Goal: Task Accomplishment & Management: Complete application form

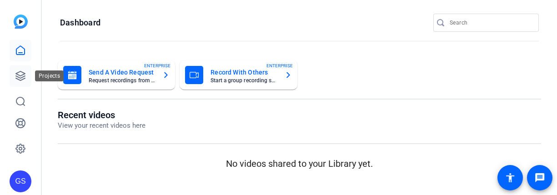
click at [18, 74] on icon at bounding box center [20, 75] width 11 height 11
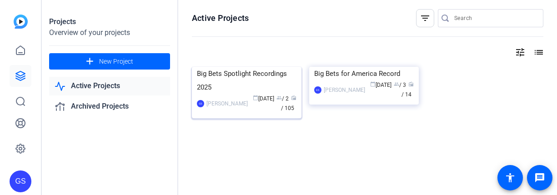
click at [253, 94] on div "Big Bets Spotlight Recordings 2025" at bounding box center [247, 80] width 100 height 27
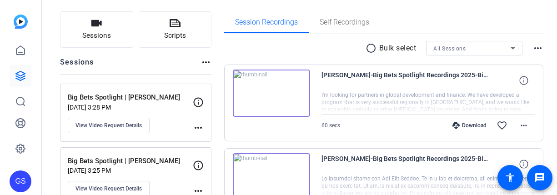
scroll to position [56, 0]
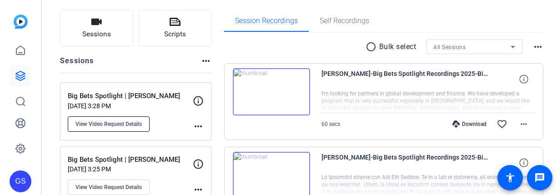
click at [130, 126] on span "View Video Request Details" at bounding box center [108, 124] width 66 height 7
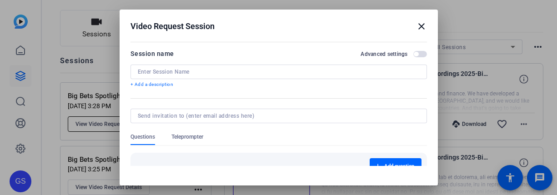
type input "Big Bets Spotlight | [PERSON_NAME]"
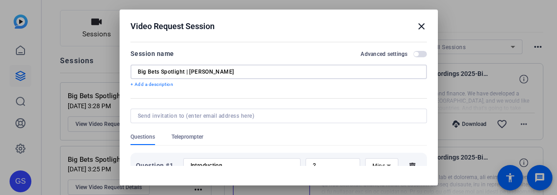
click at [200, 69] on input "Big Bets Spotlight | [PERSON_NAME]" at bounding box center [279, 71] width 282 height 7
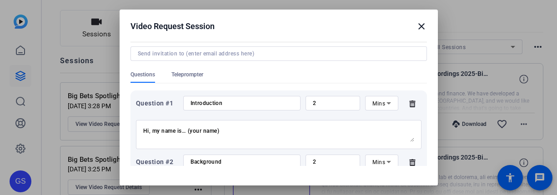
scroll to position [91, 0]
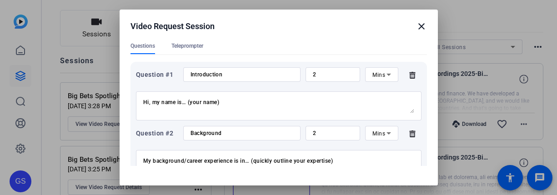
click at [209, 78] on input "Introduction" at bounding box center [242, 74] width 103 height 7
click at [208, 77] on input "Introduction" at bounding box center [242, 74] width 103 height 7
drag, startPoint x: 144, startPoint y: 101, endPoint x: 278, endPoint y: 137, distance: 138.8
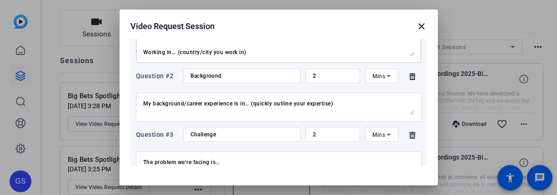
scroll to position [151, 0]
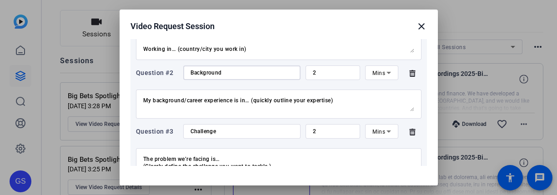
click at [196, 74] on input "Background" at bounding box center [242, 72] width 103 height 7
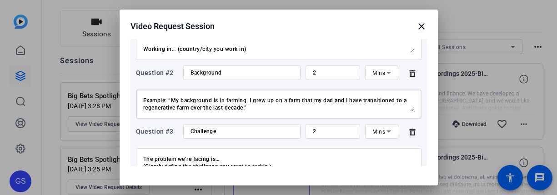
drag, startPoint x: 143, startPoint y: 100, endPoint x: 311, endPoint y: 143, distance: 172.8
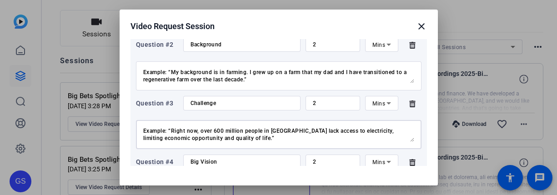
scroll to position [44, 0]
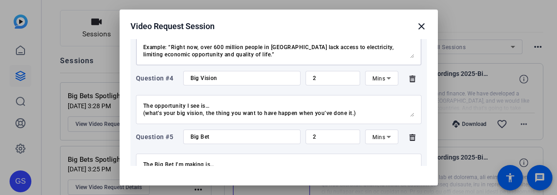
drag, startPoint x: 143, startPoint y: 130, endPoint x: 337, endPoint y: 176, distance: 199.5
click at [337, 176] on openreel-new-create-edit-ugc-session "Video Request Session close Session name Advanced settings Big Bets Spotlight |…" at bounding box center [279, 146] width 318 height 273
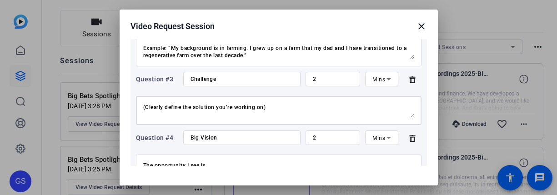
scroll to position [0, 0]
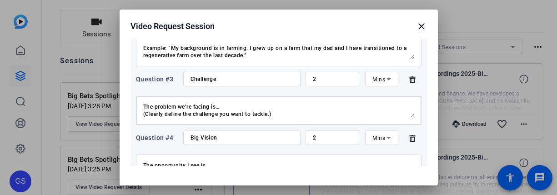
click at [223, 78] on input "Challenge" at bounding box center [242, 78] width 103 height 7
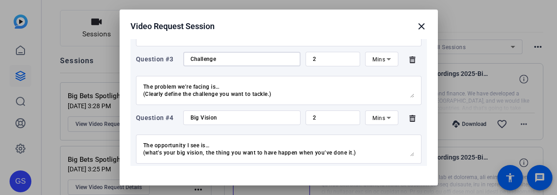
scroll to position [225, 0]
click at [210, 119] on input "Big Vision" at bounding box center [242, 116] width 103 height 7
click at [202, 121] on div "Big Vision" at bounding box center [242, 117] width 103 height 15
click at [202, 119] on input "Big Vision" at bounding box center [242, 116] width 103 height 7
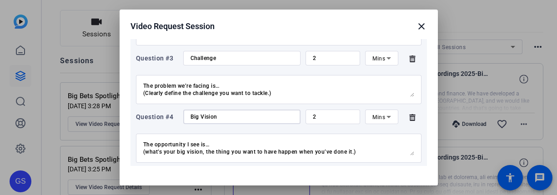
click at [202, 119] on input "Big Vision" at bounding box center [242, 116] width 103 height 7
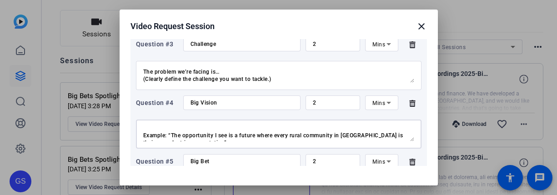
scroll to position [22, 0]
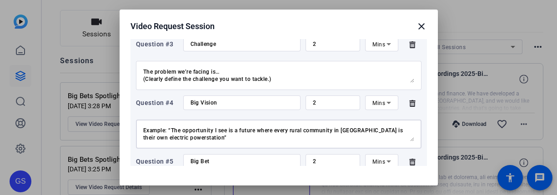
drag, startPoint x: 143, startPoint y: 130, endPoint x: 271, endPoint y: 149, distance: 129.1
click at [271, 149] on div "Question #1 Introduction 2 Mins Hi, my name is… (your name) I’m a… (occupation …" at bounding box center [279, 191] width 296 height 555
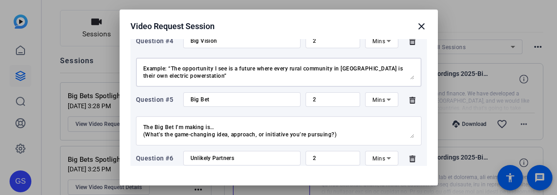
scroll to position [301, 0]
click at [207, 101] on input "Big Bet" at bounding box center [242, 98] width 103 height 7
click at [194, 94] on div "Big Bet" at bounding box center [242, 99] width 103 height 15
click at [194, 99] on input "Big Bet" at bounding box center [242, 98] width 103 height 7
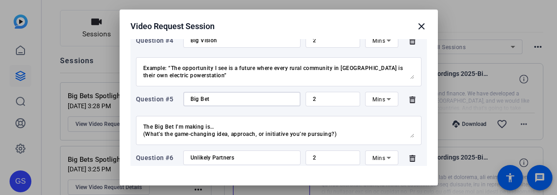
click at [195, 100] on input "Big Bet" at bounding box center [242, 98] width 103 height 7
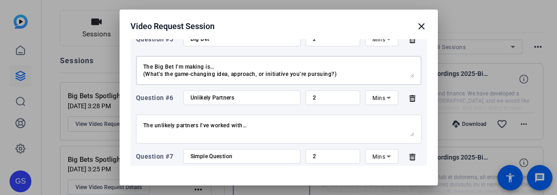
scroll to position [44, 0]
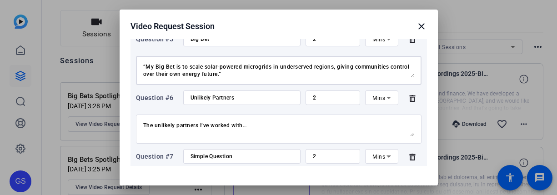
drag, startPoint x: 143, startPoint y: 67, endPoint x: 311, endPoint y: 101, distance: 172.2
click at [311, 101] on div "Question #1 Introduction 2 Mins Hi, my name is… (your name) I’m a… (occupation …" at bounding box center [279, 69] width 296 height 555
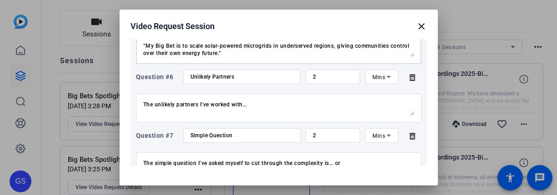
scroll to position [385, 0]
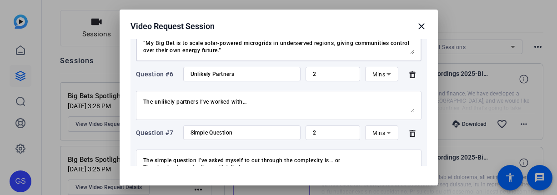
click at [214, 75] on input "Unlikely Partners" at bounding box center [242, 73] width 103 height 7
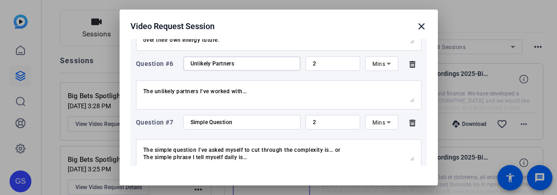
scroll to position [400, 0]
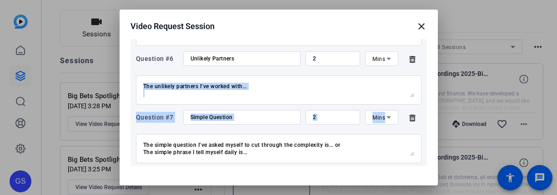
drag, startPoint x: 141, startPoint y: 86, endPoint x: 314, endPoint y: 128, distance: 178.2
click at [314, 128] on div "Question #1 Introduction 2 Mins Hi, my name is… (your name) I’m a… (occupation …" at bounding box center [279, 30] width 296 height 555
click at [249, 96] on textarea "The unlikely partners I’ve worked with… Example: “The unlikely partners I’ve wo…" at bounding box center [278, 90] width 271 height 15
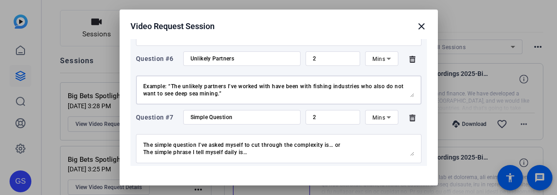
scroll to position [0, 0]
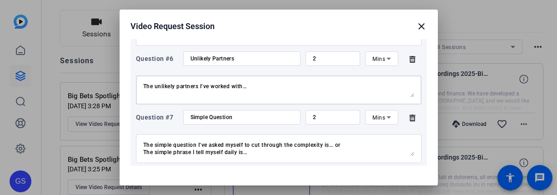
drag, startPoint x: 244, startPoint y: 96, endPoint x: 127, endPoint y: 79, distance: 118.1
click at [127, 79] on mat-dialog-content "Session name Advanced settings Big Bets Spotlight | Claudia + Add a description…" at bounding box center [279, 102] width 318 height 127
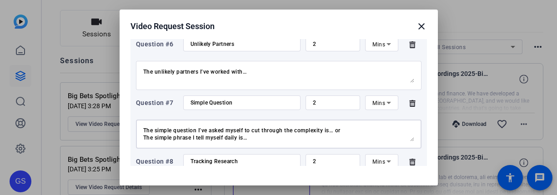
scroll to position [22, 0]
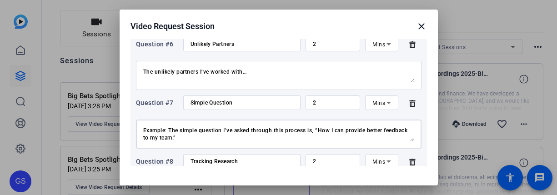
drag, startPoint x: 143, startPoint y: 131, endPoint x: 313, endPoint y: 150, distance: 170.7
click at [313, 150] on div "Question #1 Introduction 2 Mins Hi, my name is… (your name) I’m a… (occupation …" at bounding box center [279, 15] width 296 height 555
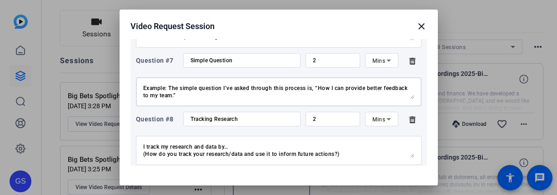
scroll to position [457, 0]
click at [205, 120] on input "Tracking Research" at bounding box center [242, 118] width 103 height 7
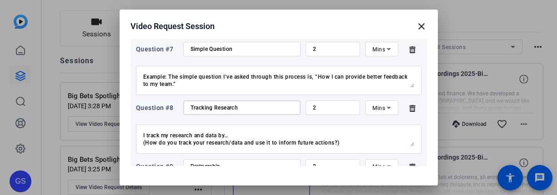
scroll to position [516, 0]
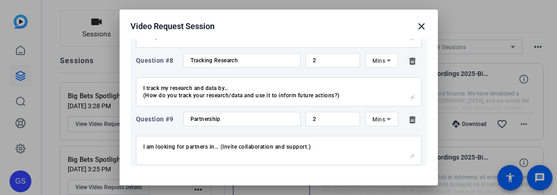
drag, startPoint x: 142, startPoint y: 88, endPoint x: 284, endPoint y: 102, distance: 142.6
click at [284, 102] on div "I track my research and data by… (How do you track your research/data and use i…" at bounding box center [279, 91] width 286 height 29
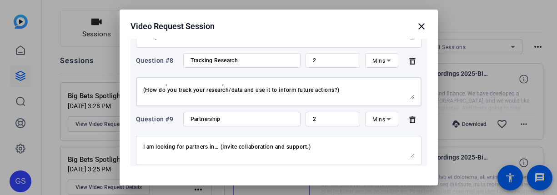
scroll to position [0, 0]
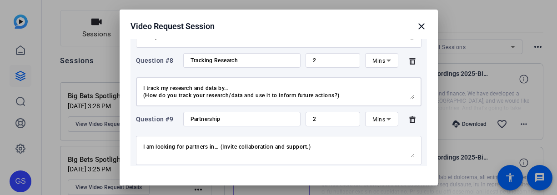
drag, startPoint x: 194, startPoint y: 95, endPoint x: 121, endPoint y: 77, distance: 75.8
click at [121, 77] on mat-dialog-content "Session name Advanced settings Big Bets Spotlight | Claudia + Add a description…" at bounding box center [279, 102] width 318 height 127
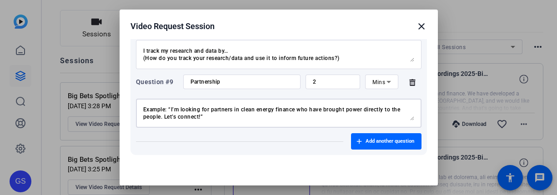
scroll to position [578, 0]
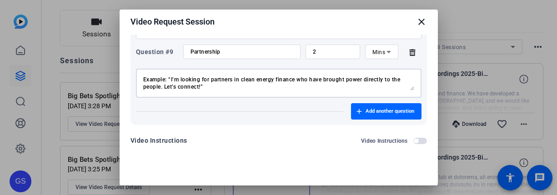
drag, startPoint x: 143, startPoint y: 143, endPoint x: 359, endPoint y: 182, distance: 219.4
click at [359, 182] on openreel-new-create-edit-ugc-session "Video Request Session close Session name Advanced settings Big Bets Spotlight |…" at bounding box center [279, 141] width 318 height 273
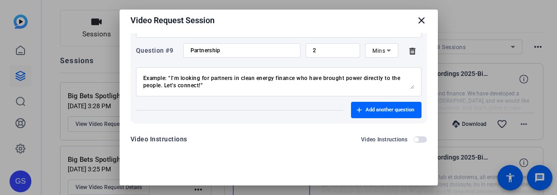
click at [66, 70] on div at bounding box center [278, 97] width 557 height 195
click at [16, 69] on div at bounding box center [278, 97] width 557 height 195
click at [417, 21] on mat-icon "close" at bounding box center [421, 20] width 11 height 11
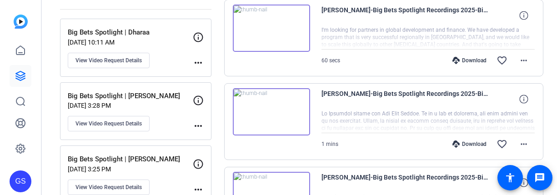
scroll to position [121, 0]
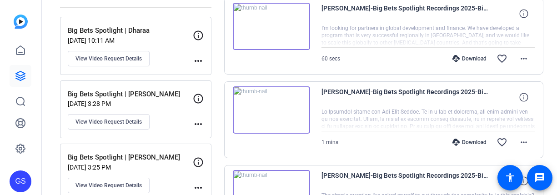
click at [169, 120] on div "Big Bets Spotlight | Claudia Aug 20, 2025 @ 3:28 PM View Video Request Details" at bounding box center [130, 109] width 125 height 41
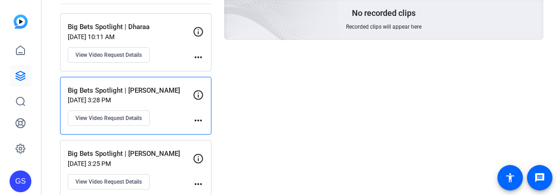
click at [173, 149] on p "Big Bets Spotlight | [PERSON_NAME]" at bounding box center [130, 154] width 125 height 10
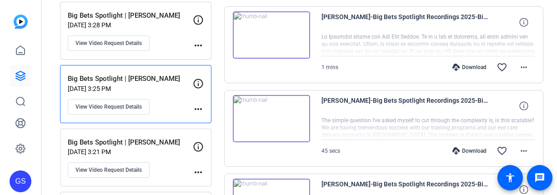
scroll to position [231, 0]
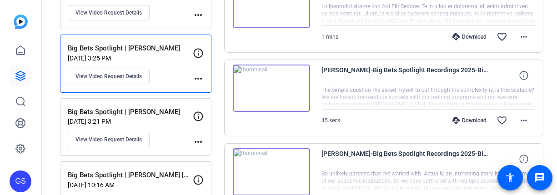
click at [176, 131] on div "Big Bets Spotlight | Kate Aug 20, 2025 @ 3:21 PM View Video Request Details" at bounding box center [130, 127] width 125 height 41
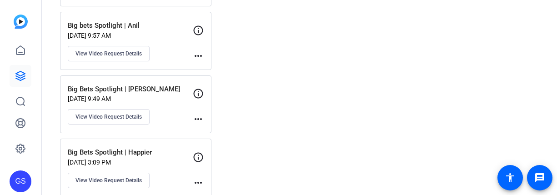
scroll to position [529, 0]
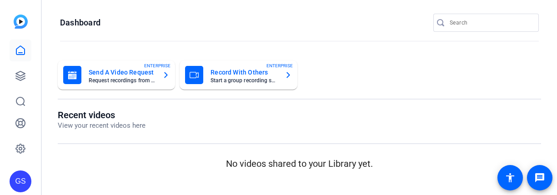
click at [121, 83] on div "Send A Video Request Request recordings from anyone, anywhere ENTERPRISE" at bounding box center [116, 75] width 106 height 18
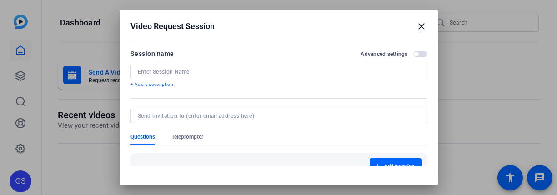
click at [178, 72] on input at bounding box center [279, 71] width 282 height 7
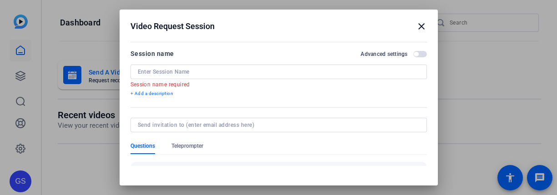
click at [422, 25] on h2 "Video Request Session close" at bounding box center [279, 25] width 318 height 30
click at [416, 26] on mat-icon "close" at bounding box center [421, 26] width 11 height 11
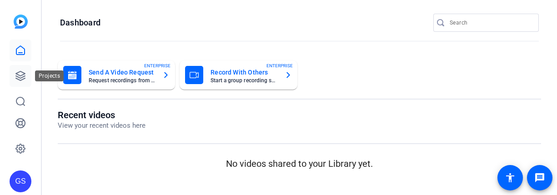
click at [19, 73] on icon at bounding box center [20, 75] width 11 height 11
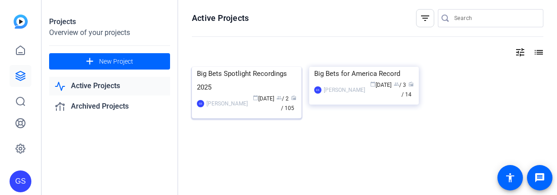
click at [245, 94] on div "Big Bets Spotlight Recordings 2025" at bounding box center [247, 80] width 100 height 27
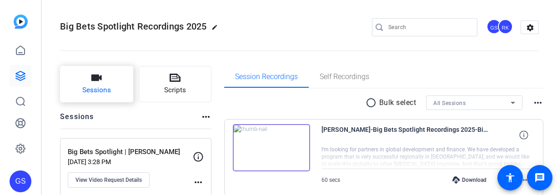
click at [105, 95] on span "Sessions" at bounding box center [96, 90] width 29 height 10
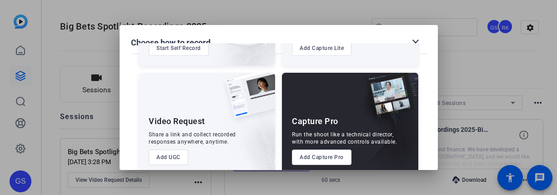
scroll to position [112, 0]
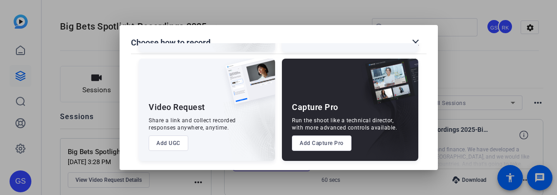
click at [172, 146] on button "Add UGC" at bounding box center [169, 143] width 40 height 15
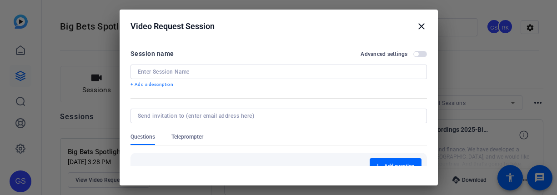
click at [148, 73] on input at bounding box center [279, 71] width 282 height 7
paste input "Big Bets Spotlight | [PERSON_NAME]"
drag, startPoint x: 218, startPoint y: 72, endPoint x: 191, endPoint y: 72, distance: 27.7
click at [191, 72] on input "Big Bets Spotlight | [PERSON_NAME]" at bounding box center [279, 71] width 282 height 7
type input "Big Bets Spotlight | Dharaa"
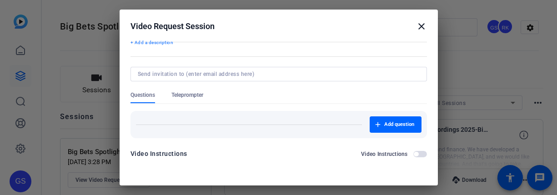
scroll to position [50, 0]
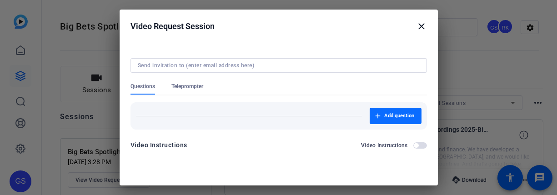
click at [394, 118] on span "Add question" at bounding box center [399, 115] width 30 height 7
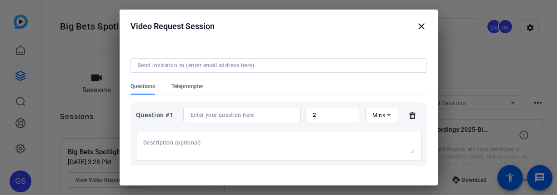
click at [203, 117] on input at bounding box center [242, 114] width 103 height 7
paste input "Introduction"
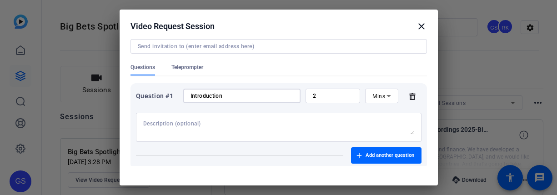
scroll to position [97, 0]
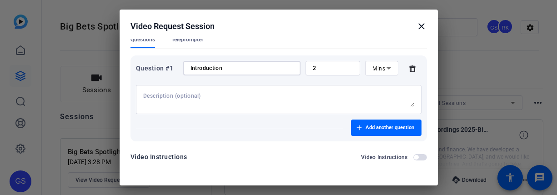
type input "Introduction"
click at [180, 100] on textarea at bounding box center [278, 99] width 271 height 15
paste textarea "Hi, my name is… (your name) I’m a… (occupation — eg. Regenerative Farmer) Worki…"
type textarea "Hi, my name is… (your name) I’m a… (occupation — eg. Regenerative Farmer) Worki…"
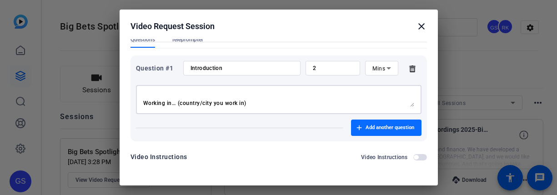
click at [387, 126] on span "Add another question" at bounding box center [390, 127] width 49 height 7
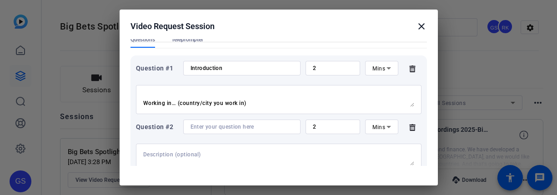
click at [212, 128] on input at bounding box center [242, 126] width 103 height 7
paste input "Background"
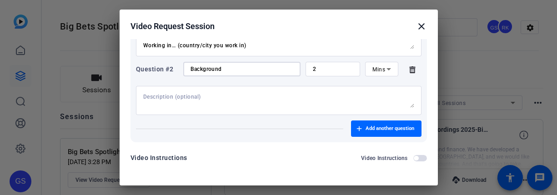
scroll to position [162, 0]
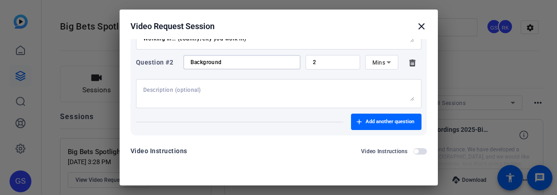
type input "Background"
click at [177, 92] on textarea at bounding box center [278, 93] width 271 height 15
paste textarea "My background/career experience is in… (quickly outline your expertise) Example…"
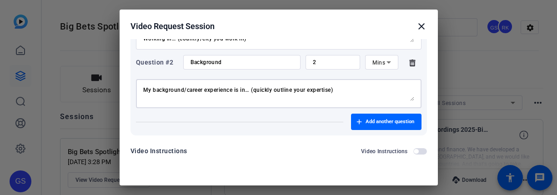
scroll to position [21, 0]
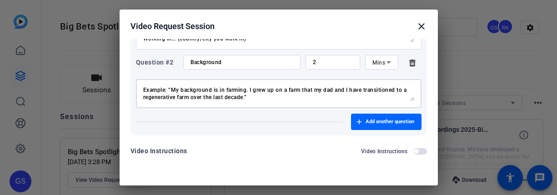
type textarea "My background/career experience is in… (quickly outline your expertise) Example…"
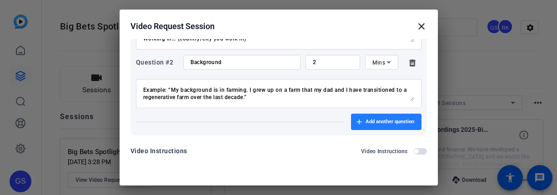
click at [377, 121] on span "Add another question" at bounding box center [390, 121] width 49 height 7
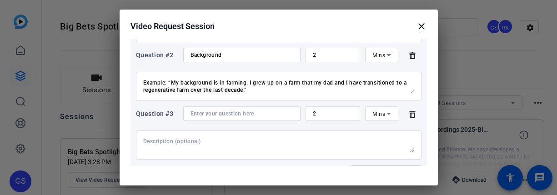
scroll to position [175, 0]
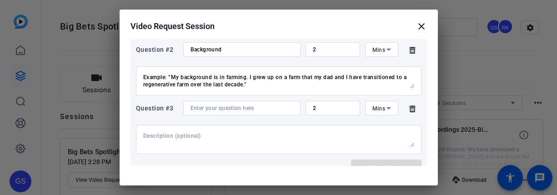
click at [172, 133] on textarea at bounding box center [278, 139] width 271 height 15
paste textarea "The problem we’re facing is… (Clearly define the challenge you want to tackle.)…"
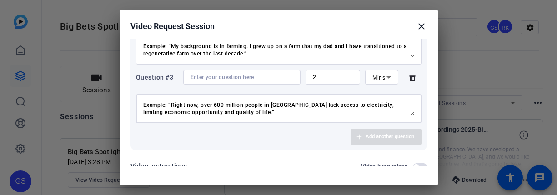
scroll to position [41, 0]
type textarea "The problem we’re facing is… (Clearly define the challenge you want to tackle.)…"
click at [220, 76] on input at bounding box center [242, 77] width 103 height 7
paste input "Challenge"
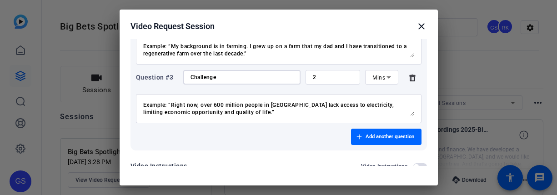
scroll to position [44, 0]
type input "Challenge"
click at [366, 134] on span "Add another question" at bounding box center [390, 136] width 49 height 7
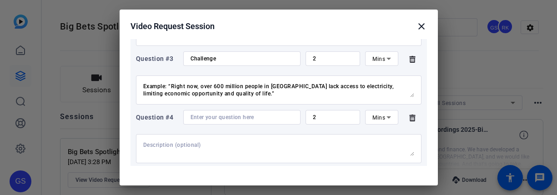
scroll to position [255, 0]
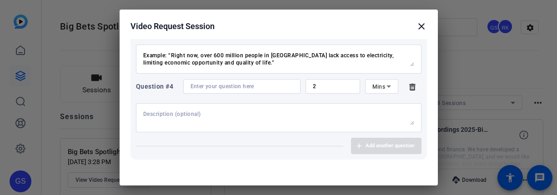
click at [226, 90] on div at bounding box center [242, 86] width 103 height 15
click at [226, 86] on input at bounding box center [242, 86] width 103 height 7
paste input "Big Vision"
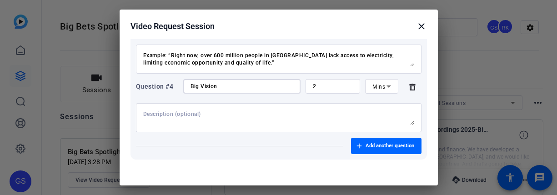
type input "Big Vision"
click at [208, 116] on textarea at bounding box center [278, 117] width 271 height 15
paste textarea "The opportunity I see is… (what’s your big vision, the thing you want to have h…"
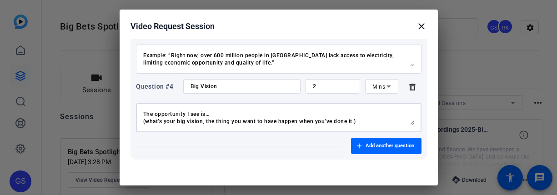
scroll to position [21, 0]
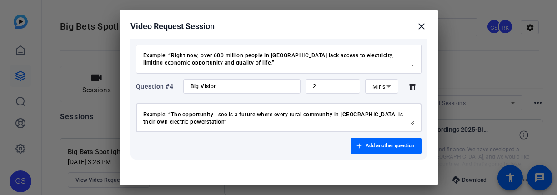
type textarea "The opportunity I see is… (what’s your big vision, the thing you want to have h…"
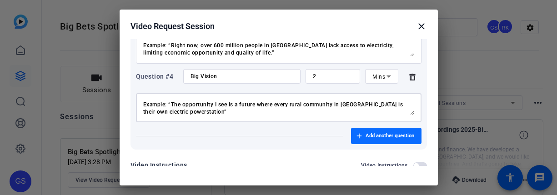
scroll to position [271, 0]
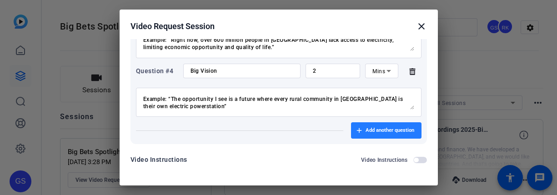
click at [364, 126] on span "button" at bounding box center [386, 131] width 70 height 22
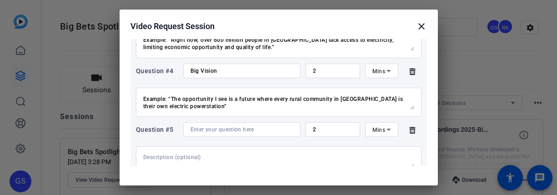
click at [212, 134] on div at bounding box center [242, 129] width 103 height 15
click at [212, 131] on input at bounding box center [242, 129] width 103 height 7
paste input "Big Bet"
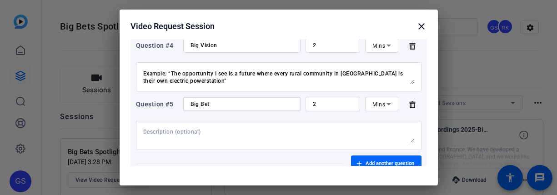
scroll to position [298, 0]
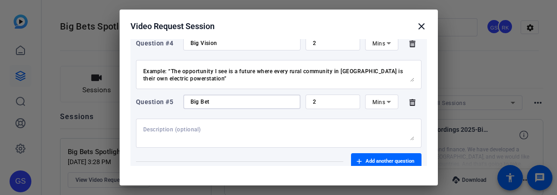
type input "Big Bet"
click at [166, 129] on textarea at bounding box center [278, 133] width 271 height 15
paste textarea "The Big Bet I’m making is… (What’s the game-changing idea, approach, or initiat…"
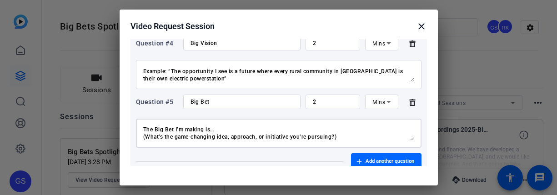
scroll to position [43, 0]
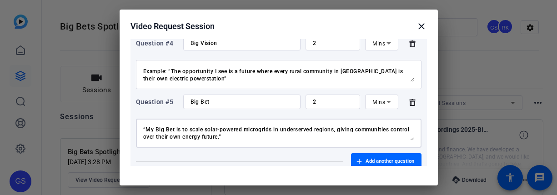
type textarea "The Big Bet I’m making is… (What’s the game-changing idea, approach, or initiat…"
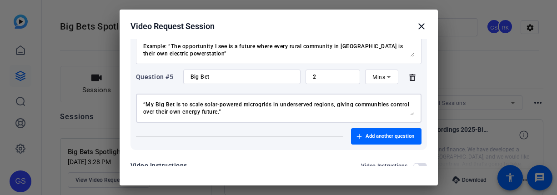
scroll to position [344, 0]
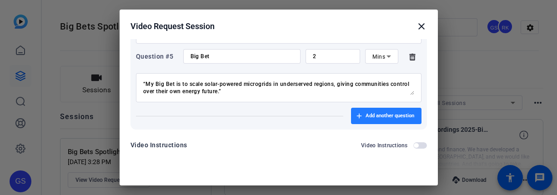
click at [388, 116] on span "Add another question" at bounding box center [390, 115] width 49 height 7
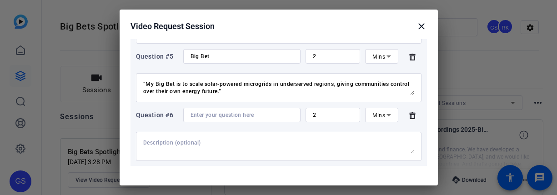
click at [222, 112] on input at bounding box center [242, 114] width 103 height 7
paste input "Unlikely Partners"
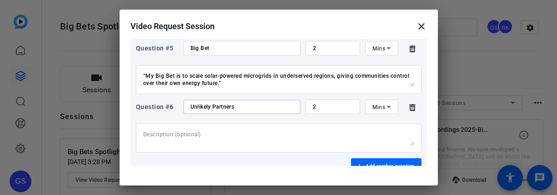
scroll to position [354, 0]
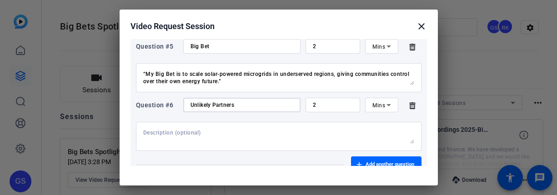
type input "Unlikely Partners"
click at [157, 132] on textarea at bounding box center [278, 136] width 271 height 15
paste textarea "The unlikely partners I’ve worked with… Example: “The unlikely partners I’ve wo…"
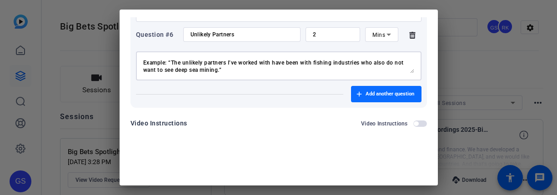
scroll to position [24, 0]
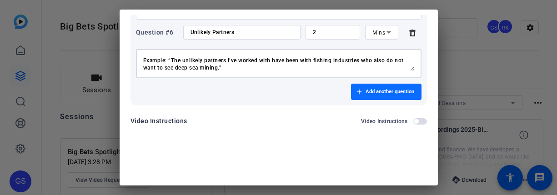
type textarea "The unlikely partners I’ve worked with… Example: “The unlikely partners I’ve wo…"
click at [366, 95] on span "Add another question" at bounding box center [390, 91] width 49 height 7
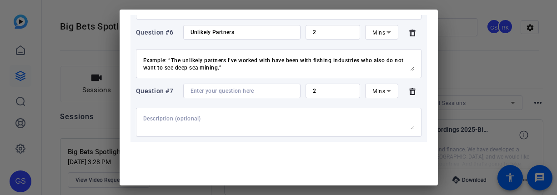
drag, startPoint x: 169, startPoint y: 121, endPoint x: 173, endPoint y: 117, distance: 5.5
click at [169, 121] on textarea at bounding box center [278, 122] width 271 height 15
paste textarea "The simple question I’ve asked myself to cut through the complexity is… or The …"
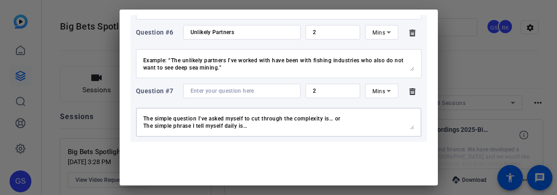
scroll to position [21, 0]
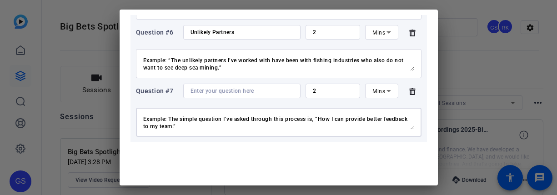
type textarea "The simple question I’ve asked myself to cut through the complexity is… or The …"
click at [210, 91] on input at bounding box center [242, 90] width 103 height 7
type input "Simple Question"
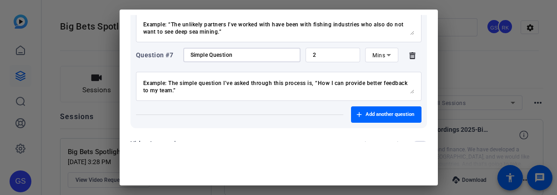
scroll to position [461, 0]
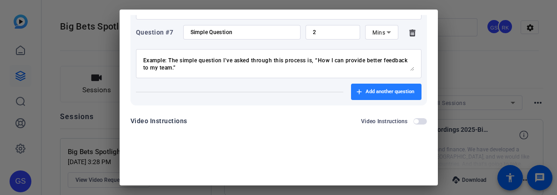
click at [366, 90] on span "Add another question" at bounding box center [390, 91] width 49 height 7
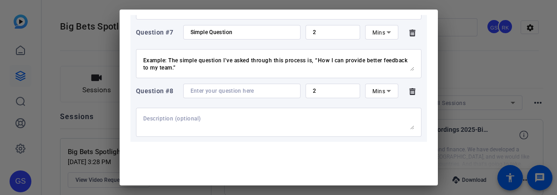
click at [176, 117] on textarea at bounding box center [278, 122] width 271 height 15
paste textarea "Tracking Research"
type textarea "Tracking Research"
click at [196, 92] on input at bounding box center [242, 90] width 103 height 7
paste input "Tracking Research"
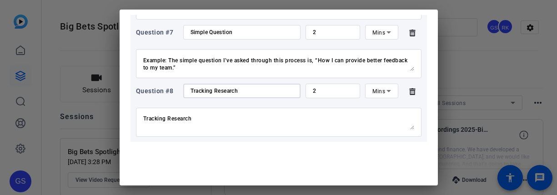
type input "Tracking Research"
click at [149, 120] on textarea "Tracking Research" at bounding box center [278, 122] width 271 height 15
paste textarea "I track my research and data by… (How do you track your research/data and use i…"
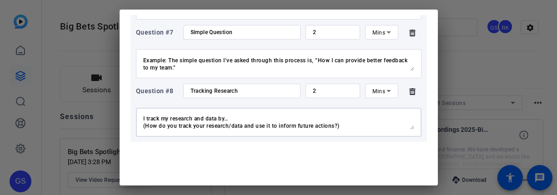
scroll to position [21, 0]
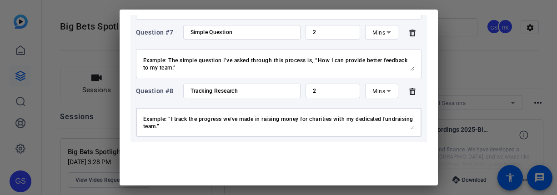
type textarea "I track my research and data by… (How do you track your research/data and use i…"
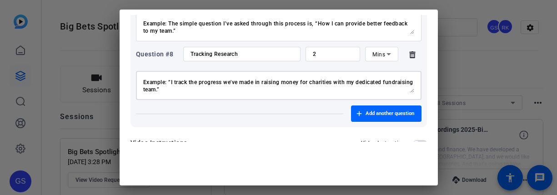
scroll to position [520, 0]
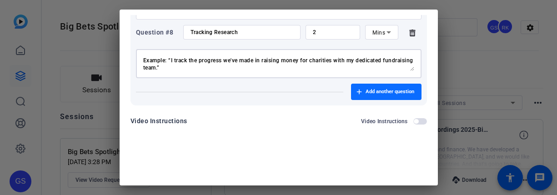
click at [366, 95] on span "Add another question" at bounding box center [390, 91] width 49 height 7
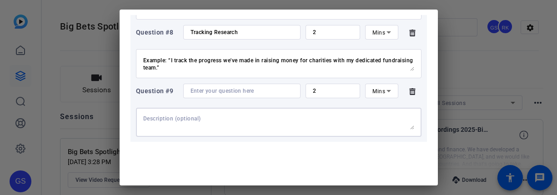
click at [178, 119] on textarea at bounding box center [278, 122] width 271 height 15
paste textarea "I am looking for partners in… (Invite collaboration and support.) Example: “I’m…"
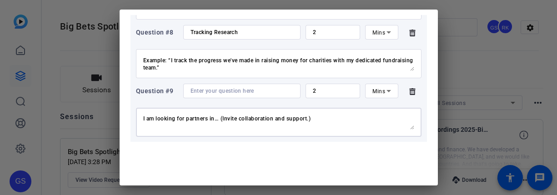
scroll to position [14, 0]
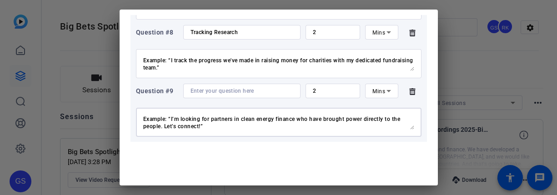
type textarea "I am looking for partners in… (Invite collaboration and support.) Example: “I’m…"
click at [204, 91] on input at bounding box center [242, 90] width 103 height 7
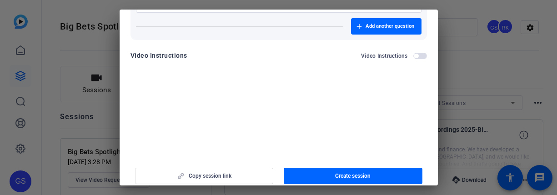
scroll to position [97, 0]
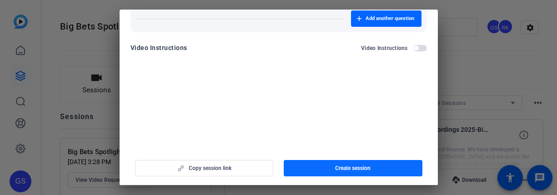
type input "Partnership"
click at [356, 170] on span "Create session" at bounding box center [352, 168] width 35 height 7
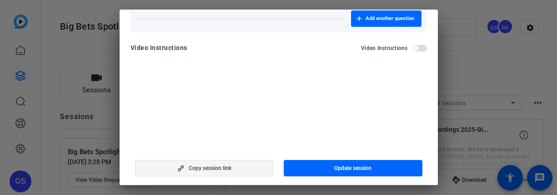
click at [203, 162] on span "button" at bounding box center [205, 168] width 138 height 22
